Goal: Information Seeking & Learning: Learn about a topic

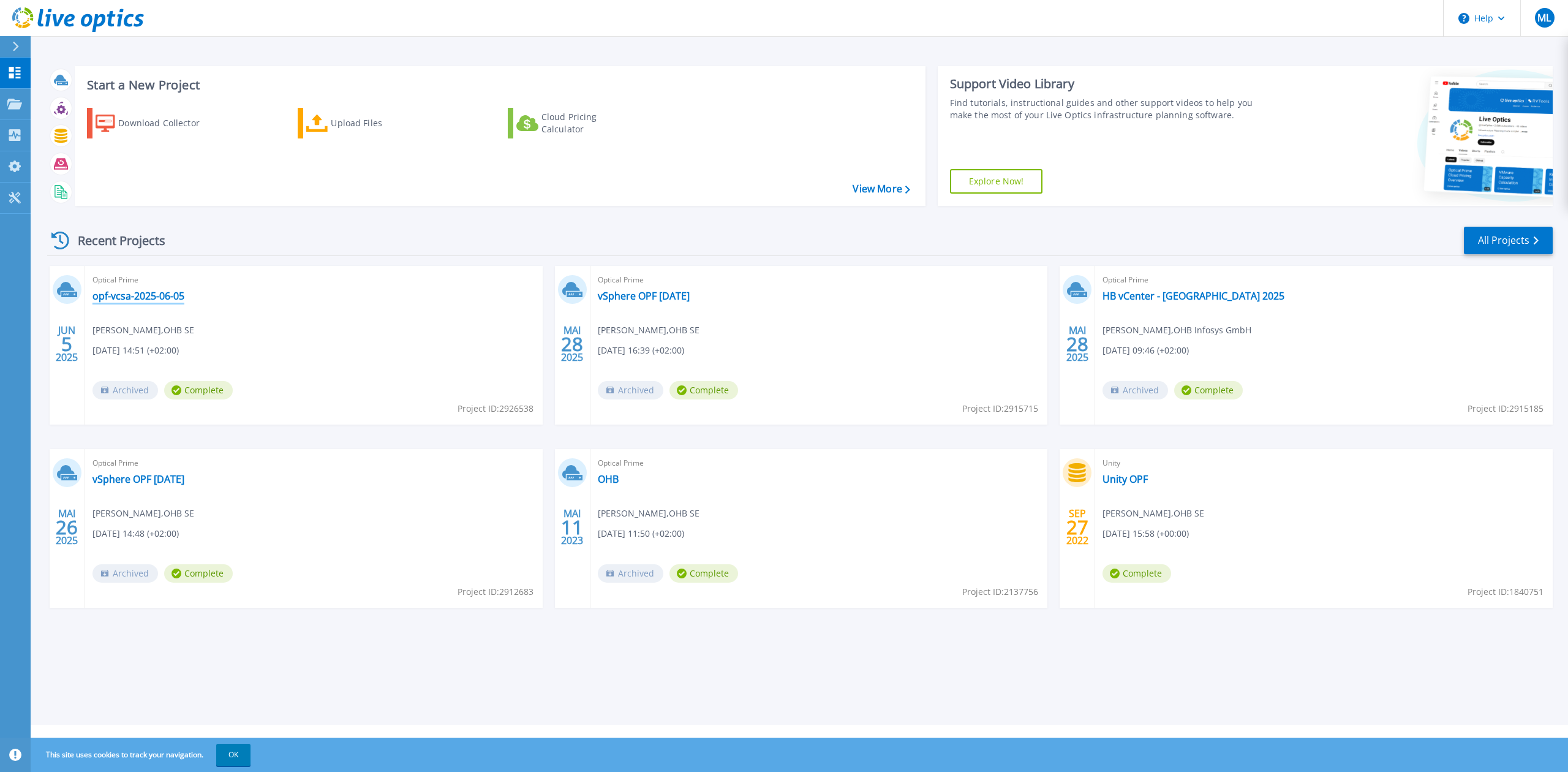
click at [177, 293] on link "opf-vcsa-2025-06-05" at bounding box center [138, 296] width 92 height 13
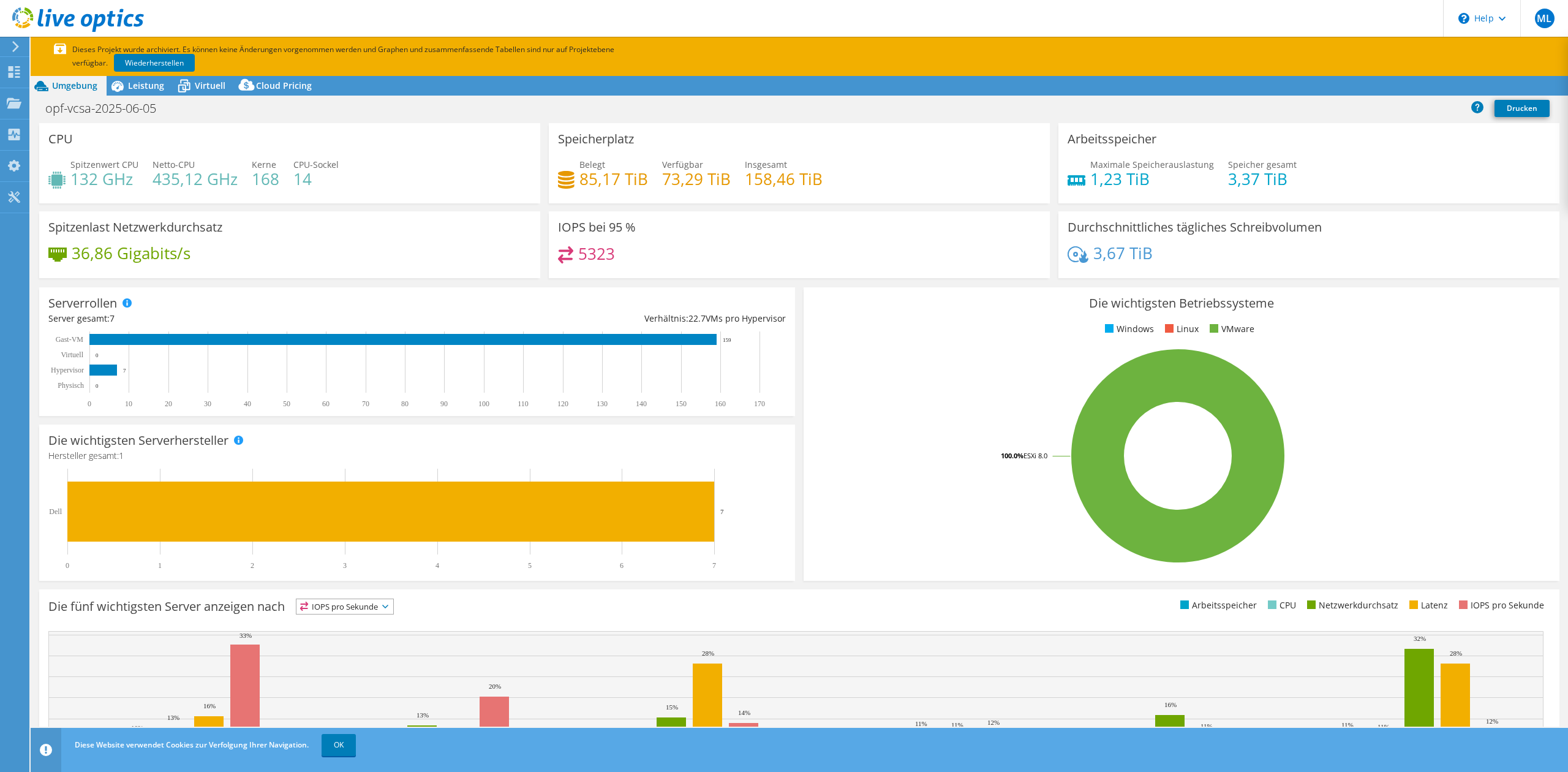
select select "USD"
click at [135, 92] on div "Leistung" at bounding box center [139, 85] width 67 height 20
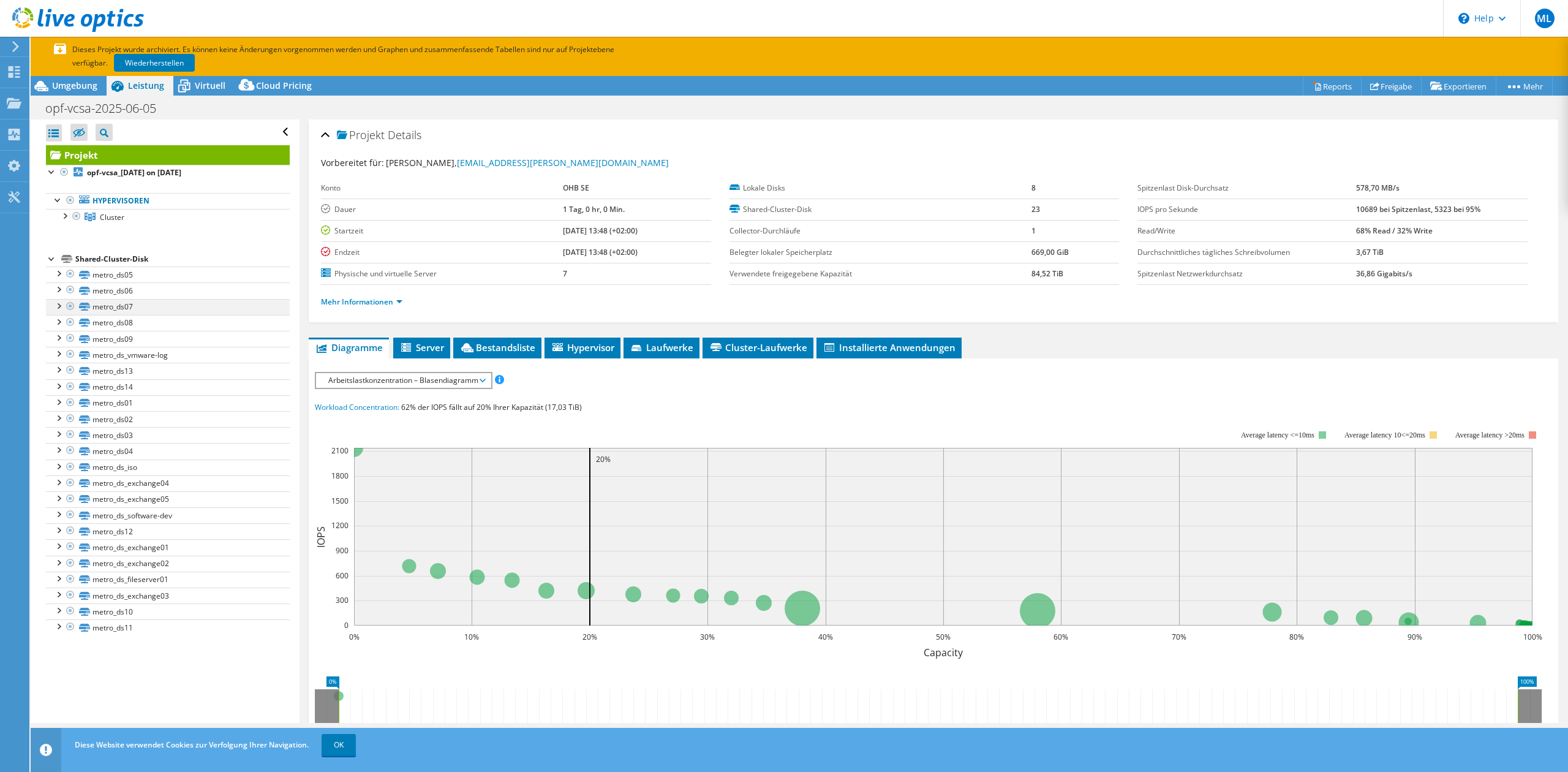
click at [62, 306] on div at bounding box center [59, 305] width 13 height 13
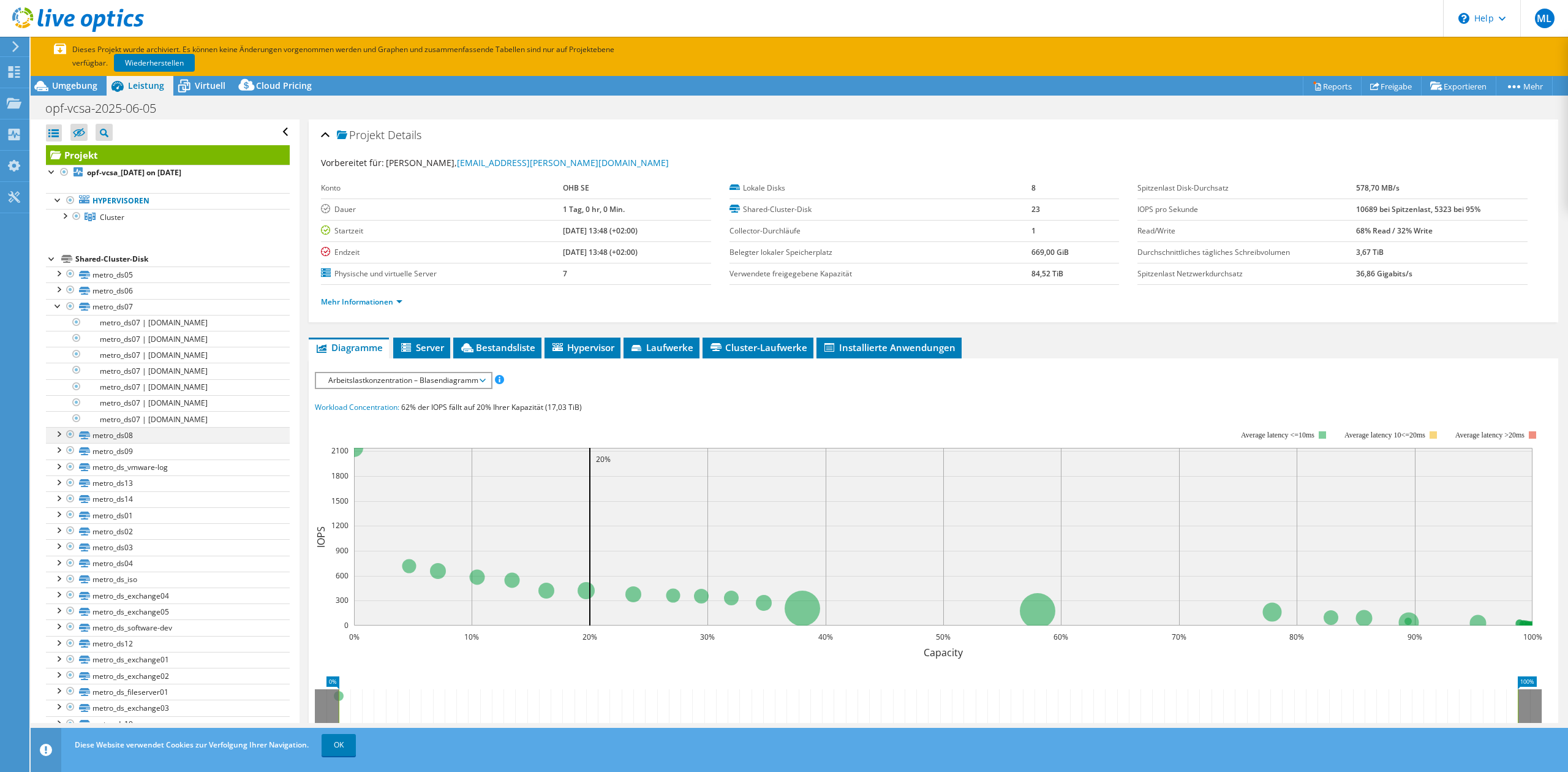
click at [60, 434] on div at bounding box center [59, 433] width 13 height 13
click at [63, 216] on div at bounding box center [64, 215] width 13 height 13
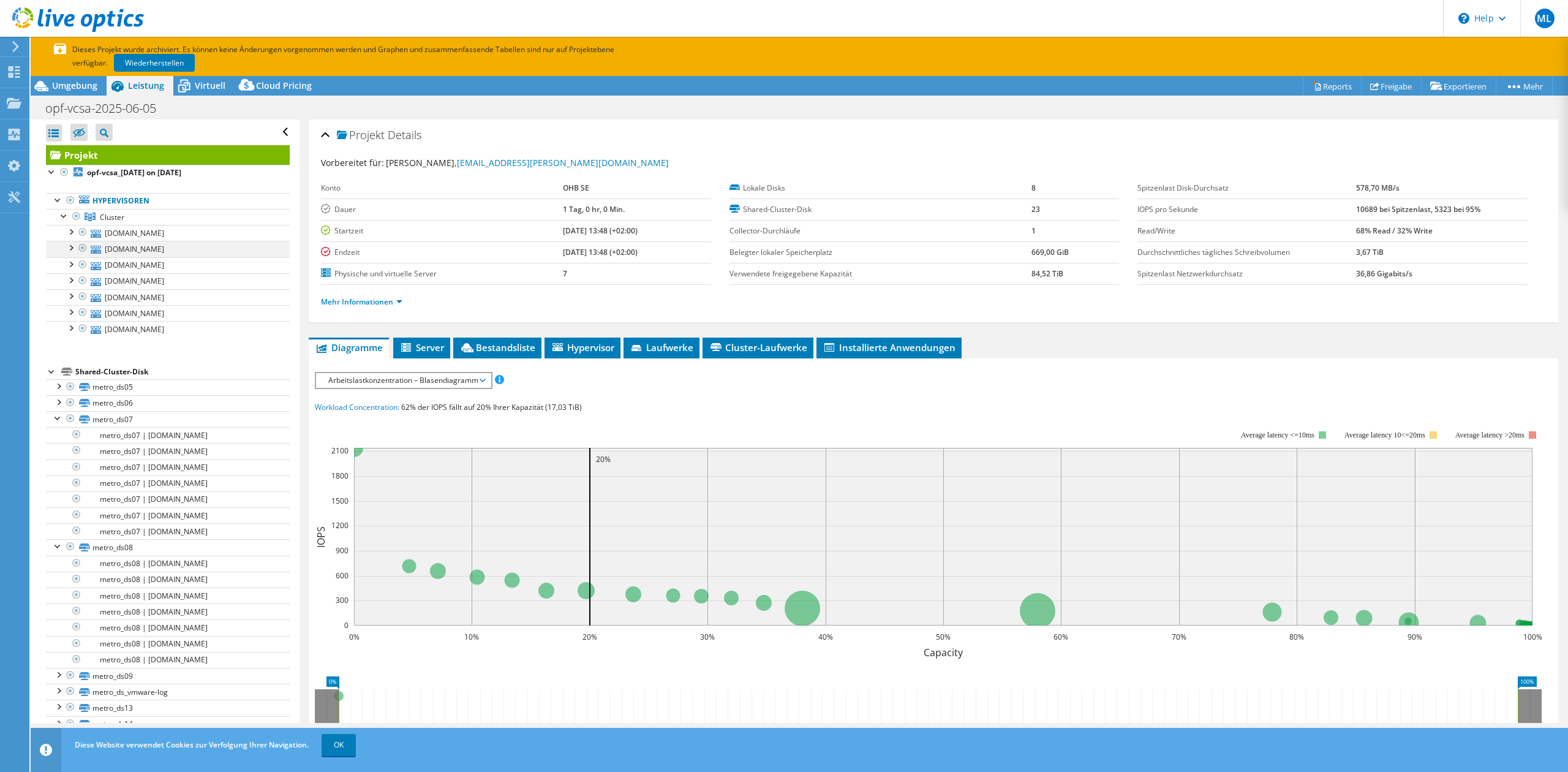
click at [70, 251] on div at bounding box center [70, 247] width 13 height 13
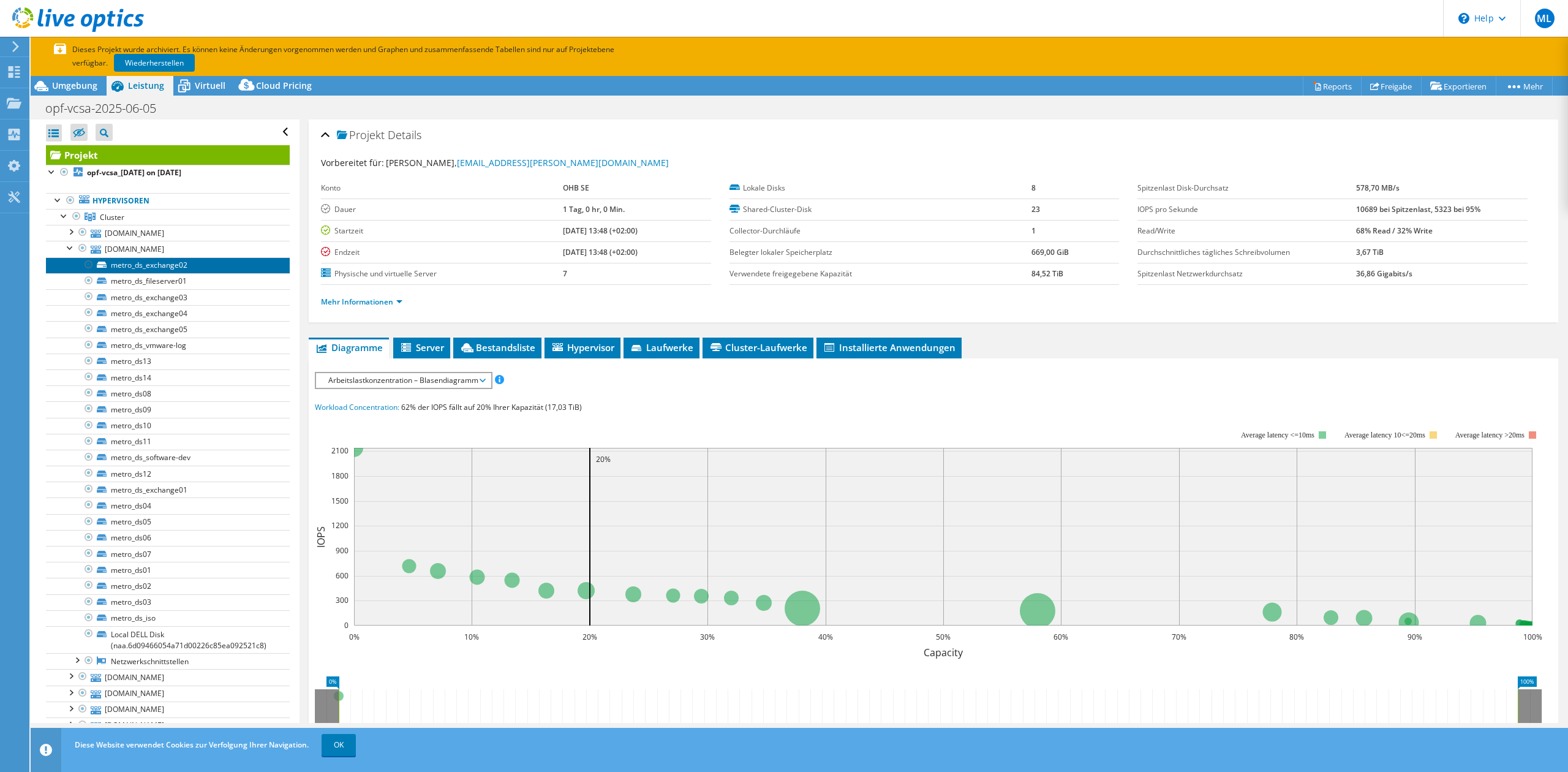
click at [156, 262] on link "metro_ds_exchange02" at bounding box center [168, 265] width 244 height 16
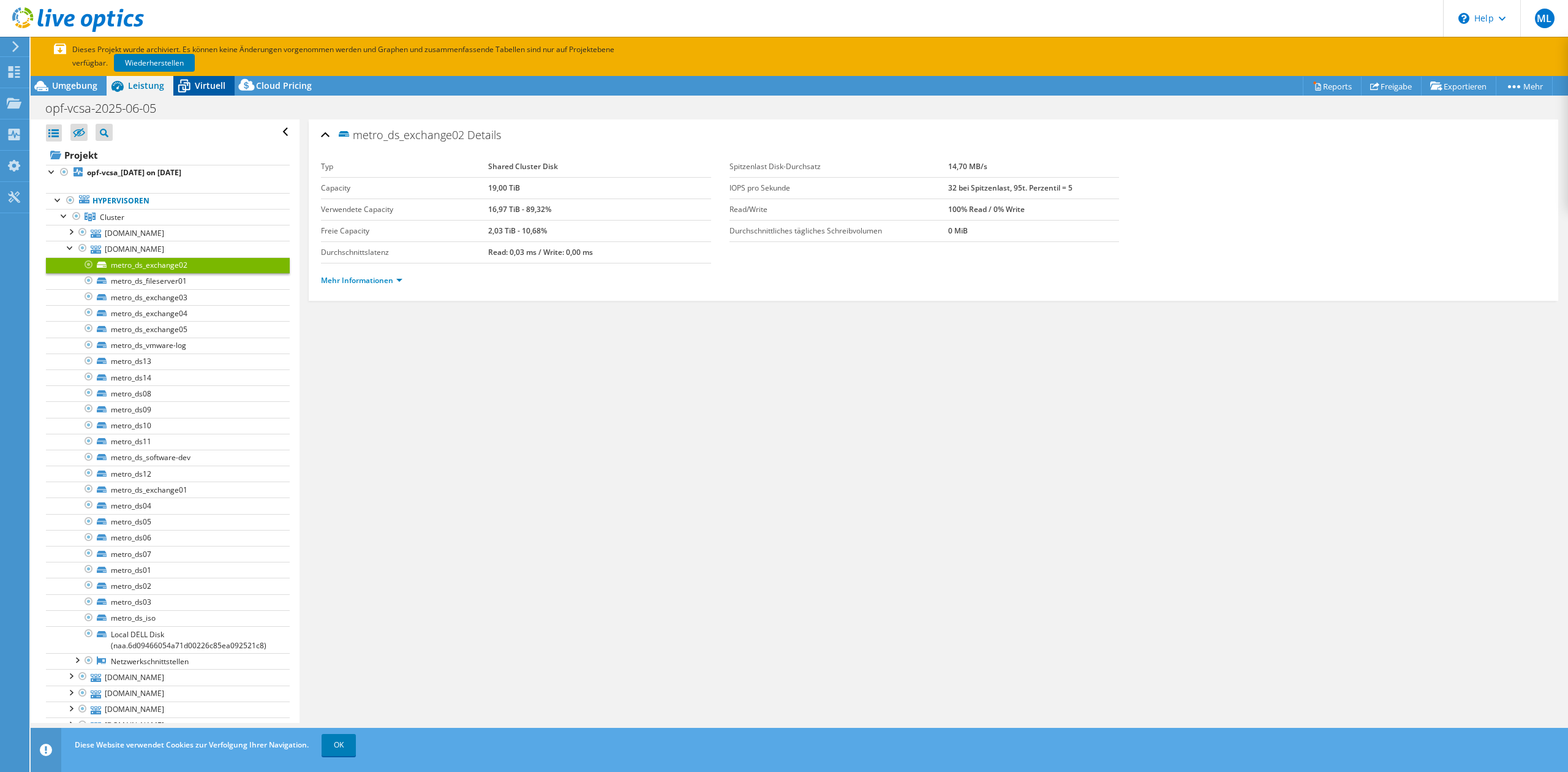
click at [202, 91] on span "Virtuell" at bounding box center [210, 85] width 31 height 12
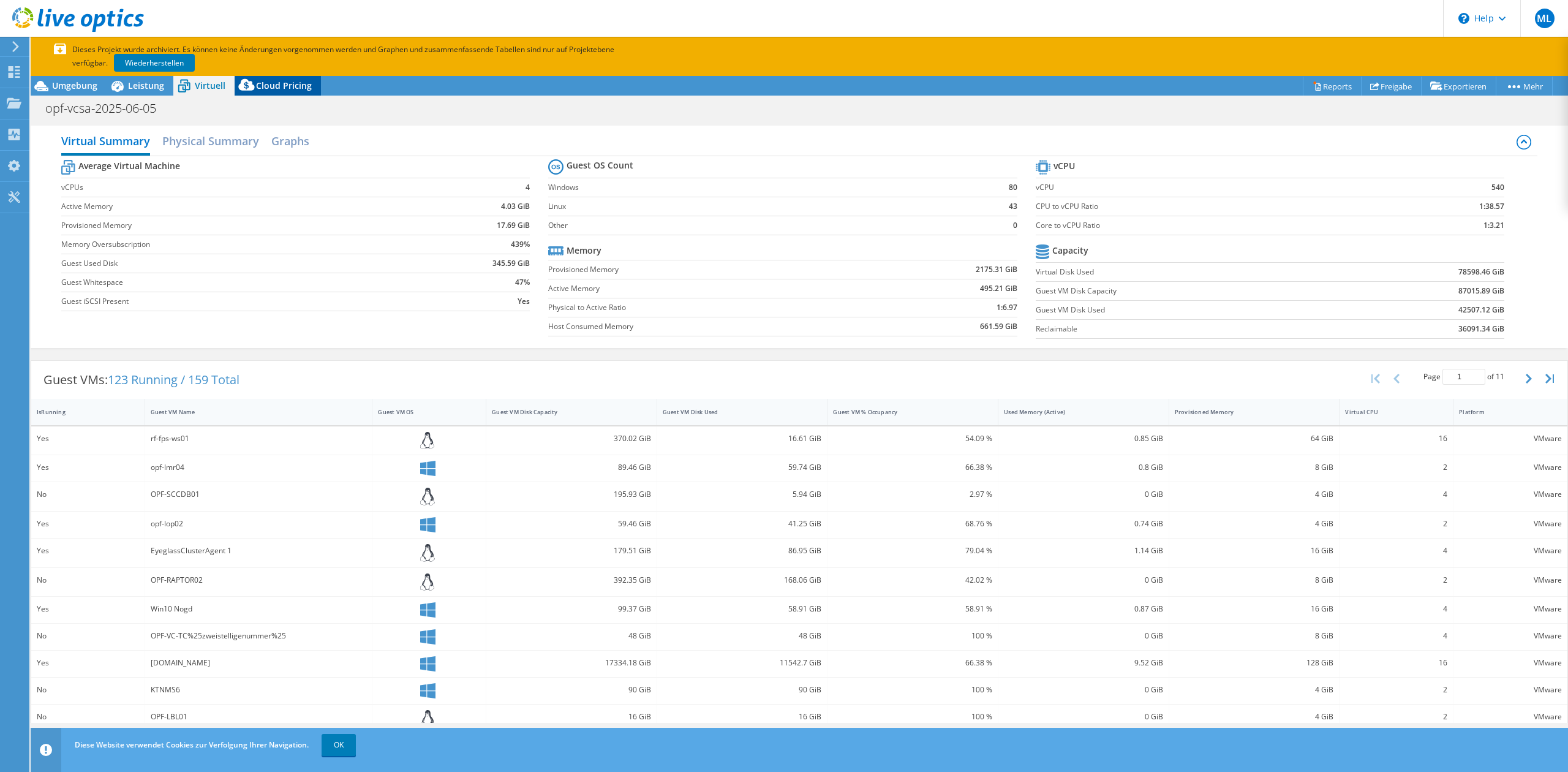
click at [297, 90] on span "Cloud Pricing" at bounding box center [283, 85] width 56 height 12
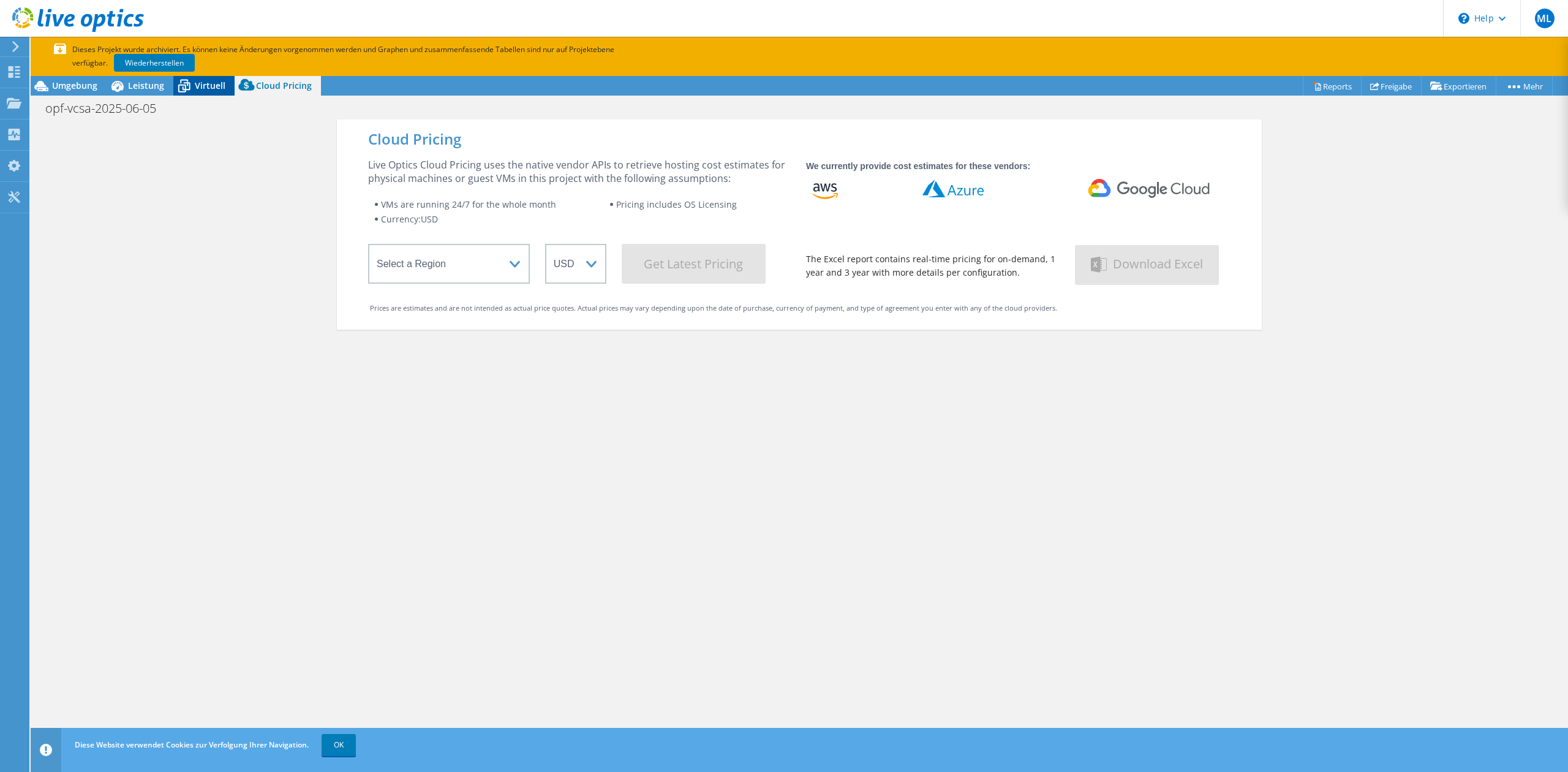
click at [203, 90] on span "Virtuell" at bounding box center [210, 85] width 31 height 12
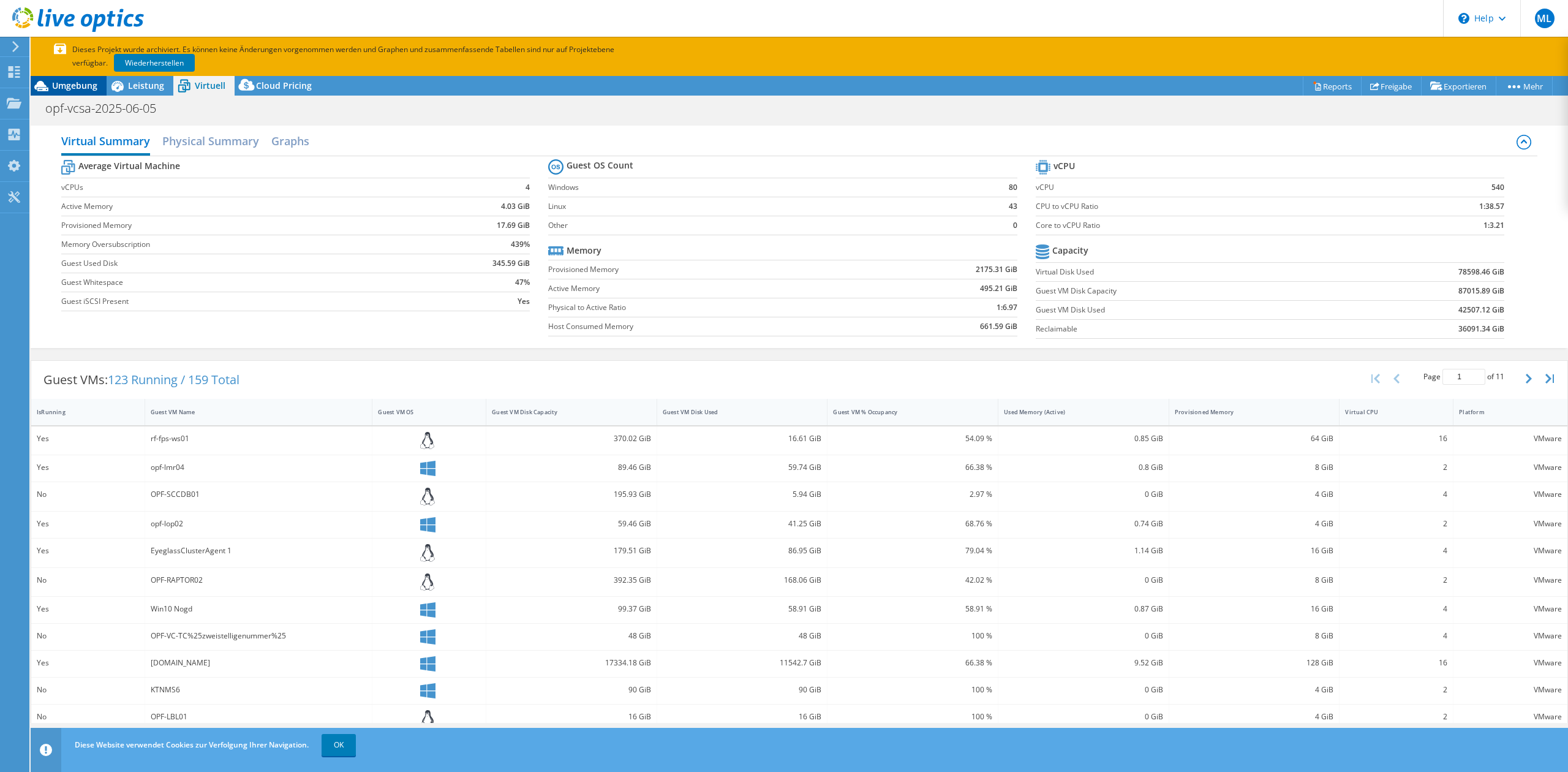
click at [62, 81] on span "Umgebung" at bounding box center [75, 85] width 45 height 12
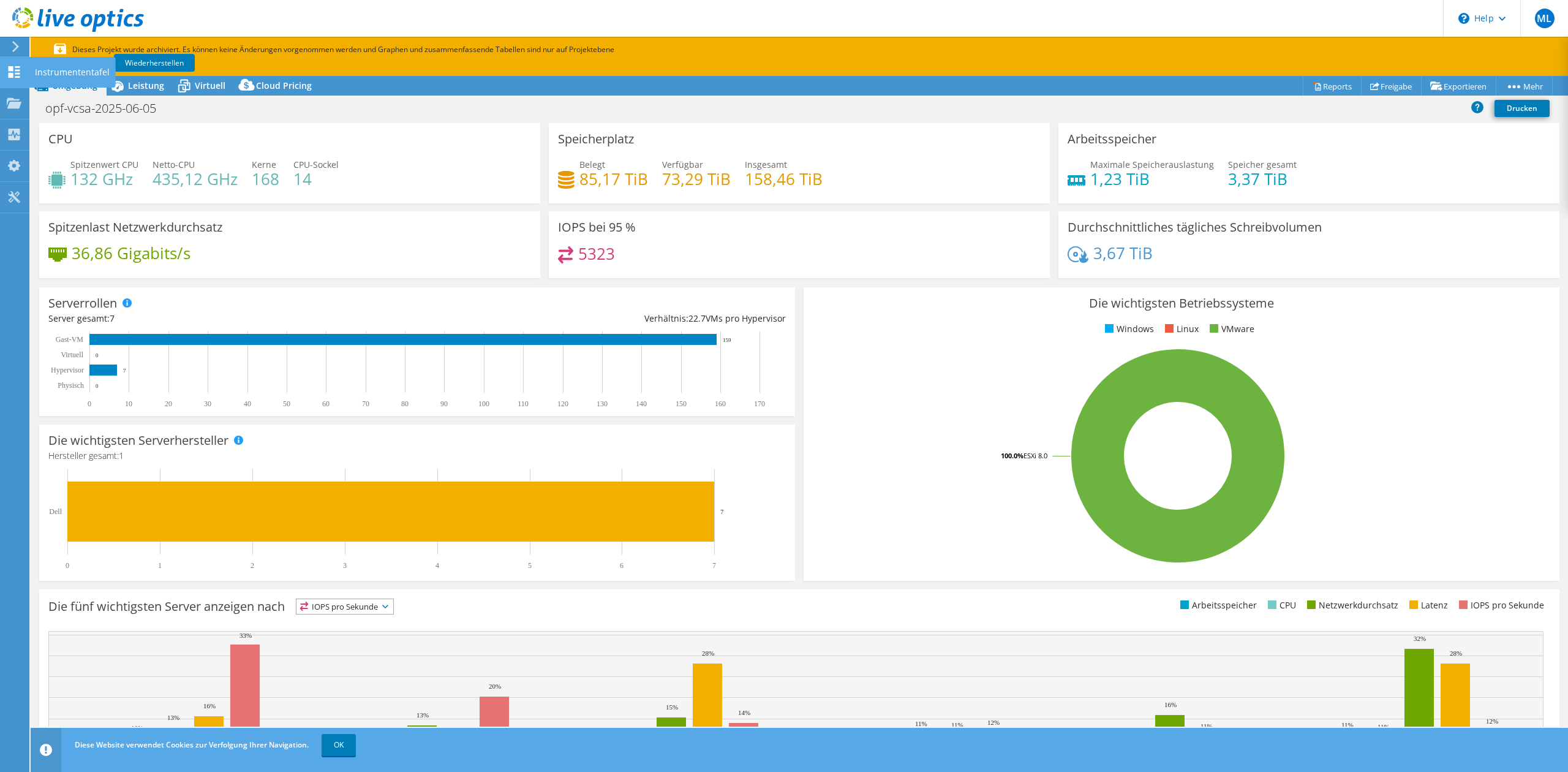
click at [20, 76] on icon at bounding box center [14, 72] width 15 height 12
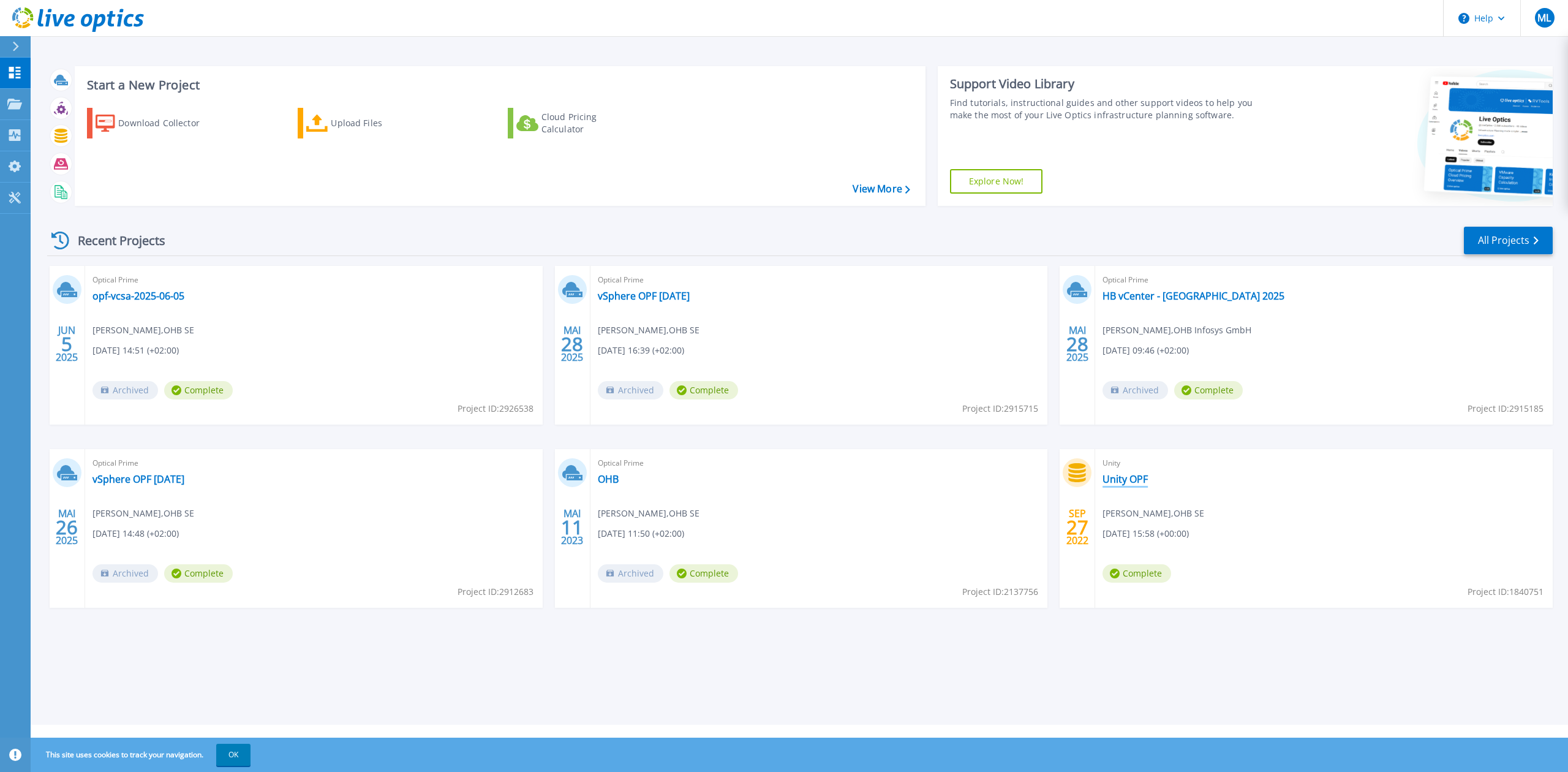
click at [1133, 476] on link "Unity OPF" at bounding box center [1125, 479] width 45 height 13
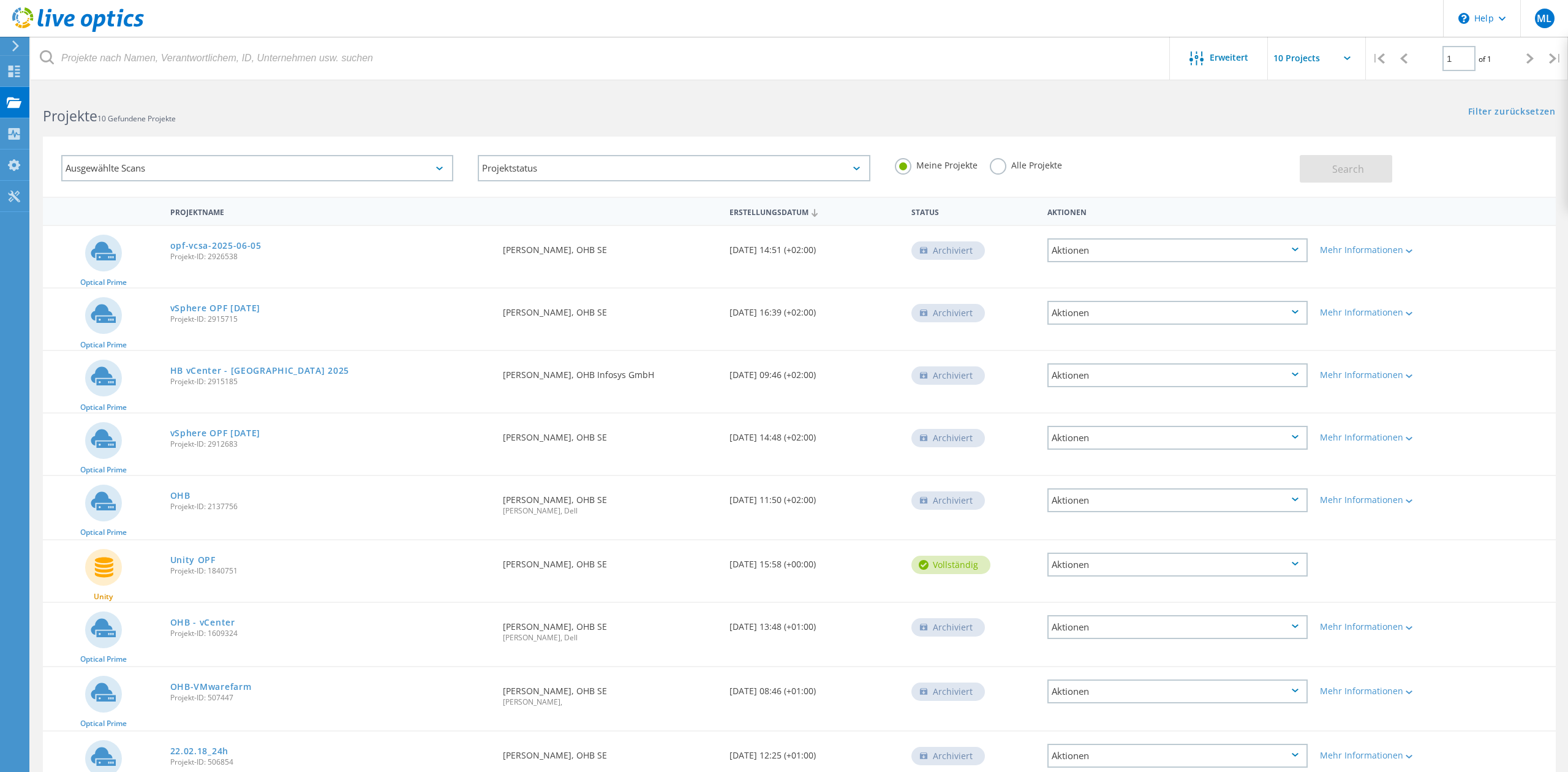
click at [1282, 257] on div "Aktionen" at bounding box center [1178, 250] width 261 height 24
click at [1405, 250] on div at bounding box center [1408, 250] width 9 height 7
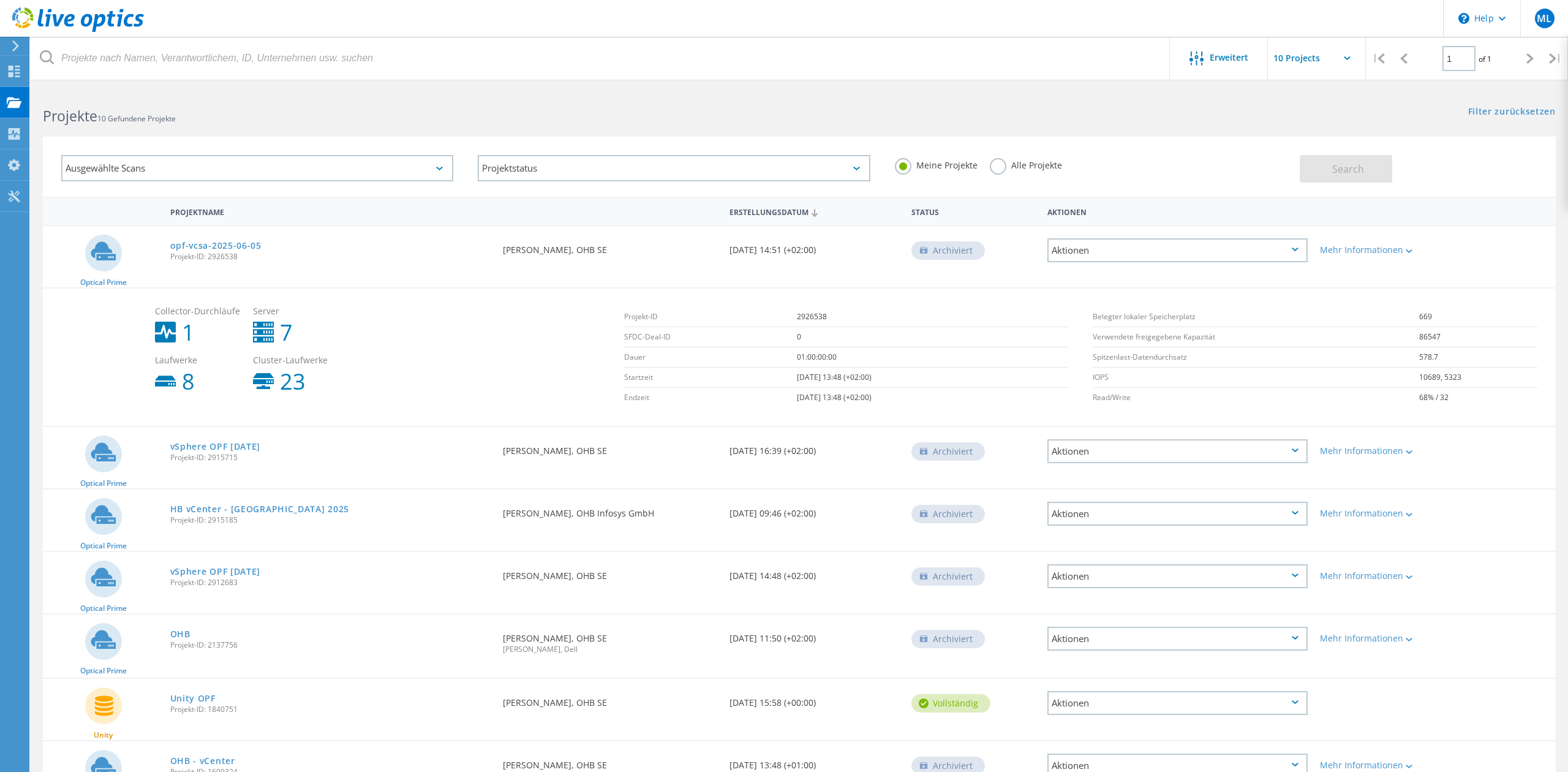
click at [1193, 260] on div "Aktionen" at bounding box center [1178, 250] width 261 height 24
click at [1131, 230] on div "Projektdetails" at bounding box center [1178, 231] width 258 height 19
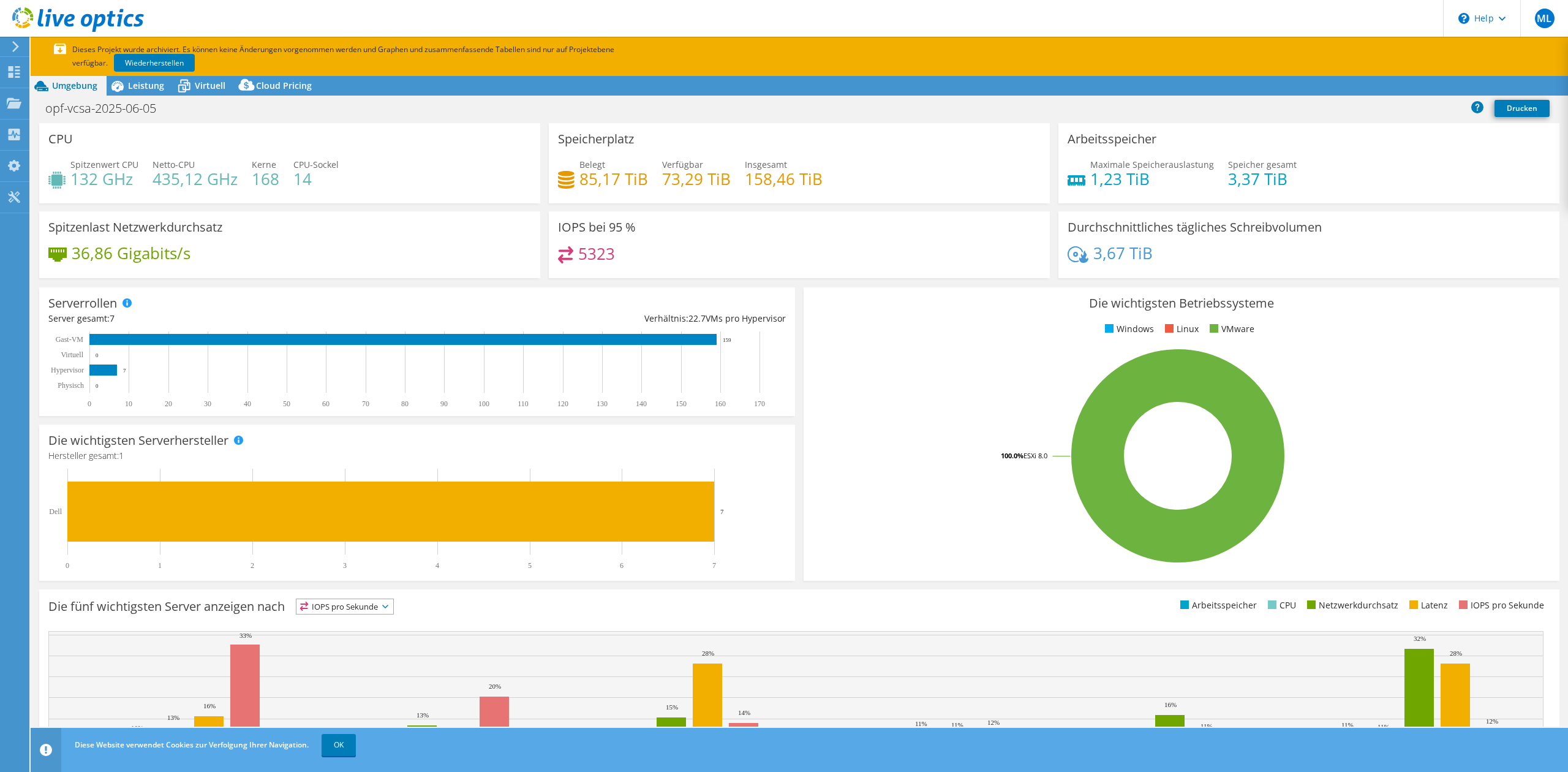
select select "USD"
click at [210, 89] on span "Virtuell" at bounding box center [210, 85] width 31 height 12
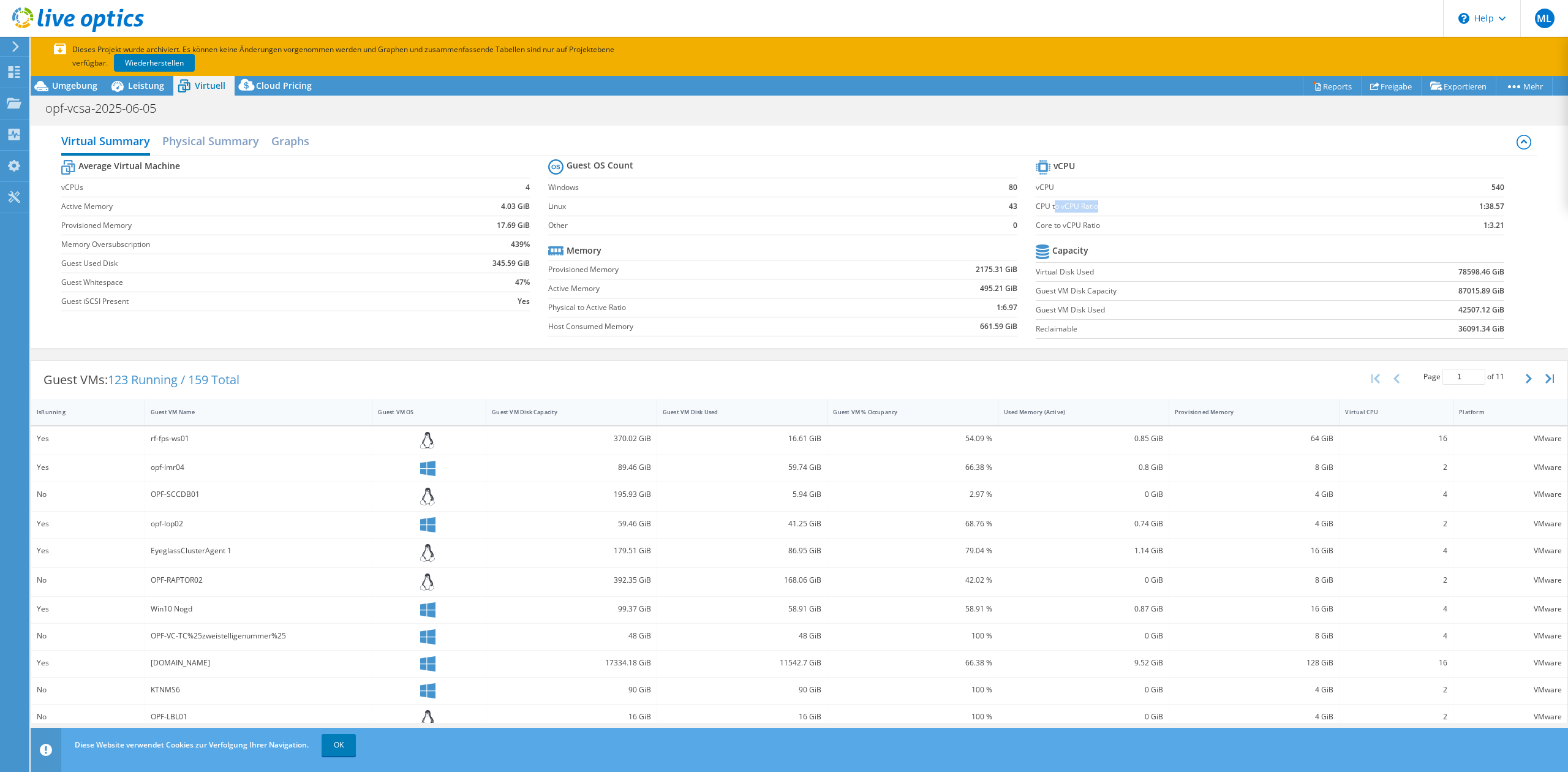
drag, startPoint x: 1056, startPoint y: 205, endPoint x: 1509, endPoint y: 202, distance: 453.0
click at [1509, 202] on section "vCPU vCPU 540 CPU to vCPU Ratio 1:38.57 Core to vCPU Ratio 1:3.21 Capacity Virt…" at bounding box center [1279, 250] width 487 height 188
click at [1371, 85] on use at bounding box center [1376, 86] width 9 height 8
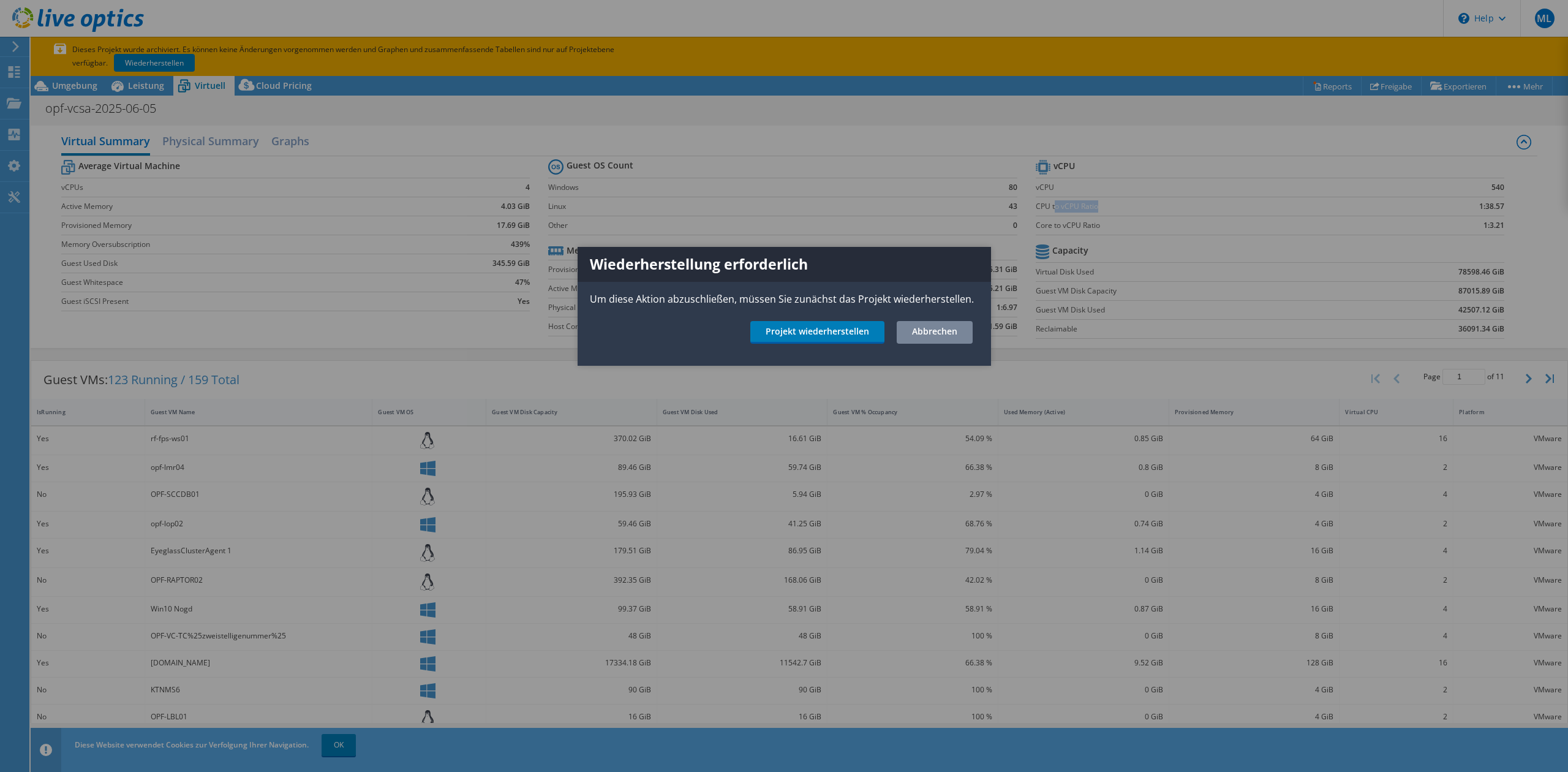
click at [953, 332] on link "Abbrechen" at bounding box center [934, 332] width 76 height 23
